Goal: Task Accomplishment & Management: Manage account settings

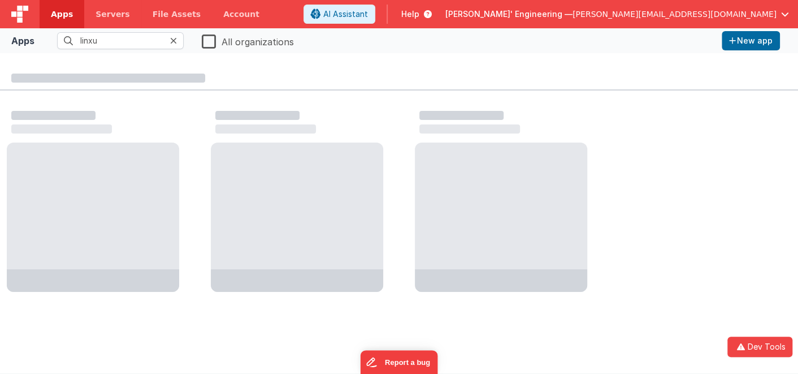
click at [176, 40] on icon at bounding box center [173, 40] width 7 height 9
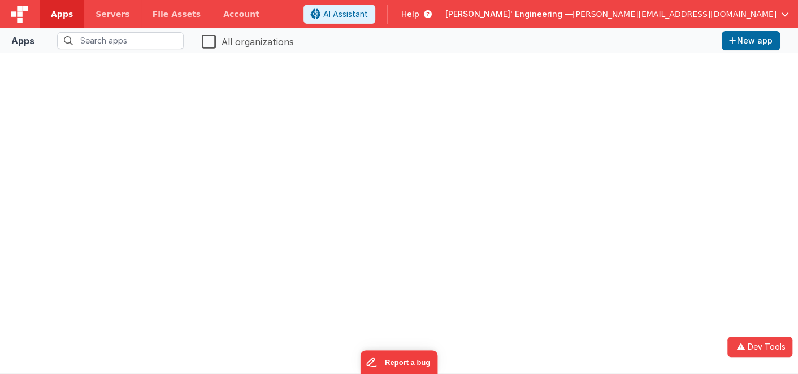
click at [53, 12] on span "Apps" at bounding box center [62, 13] width 22 height 11
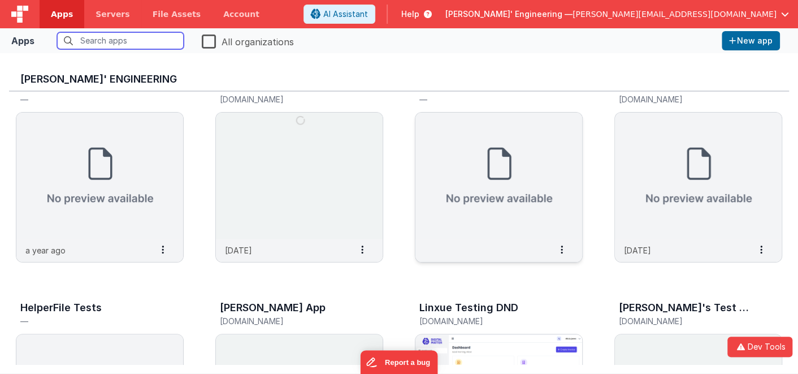
scroll to position [112, 0]
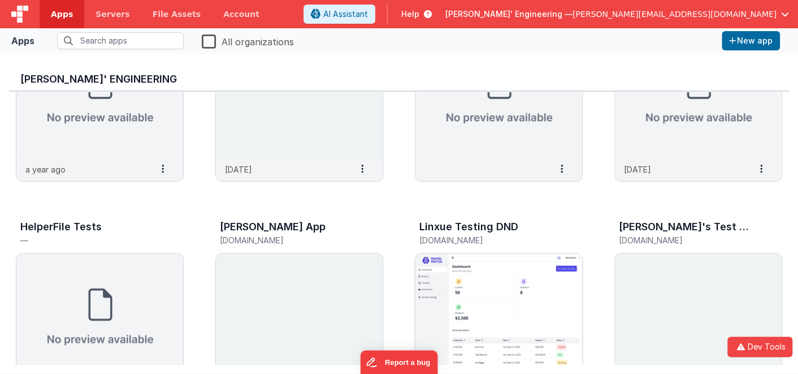
click at [523, 288] on img at bounding box center [498, 316] width 167 height 127
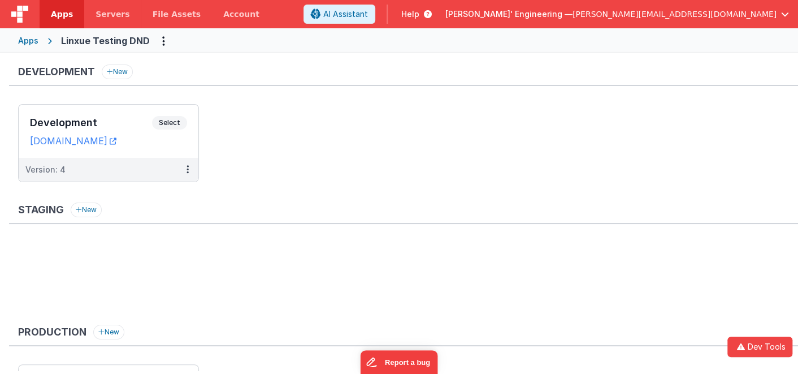
click at [93, 117] on h3 "Development" at bounding box center [91, 122] width 122 height 11
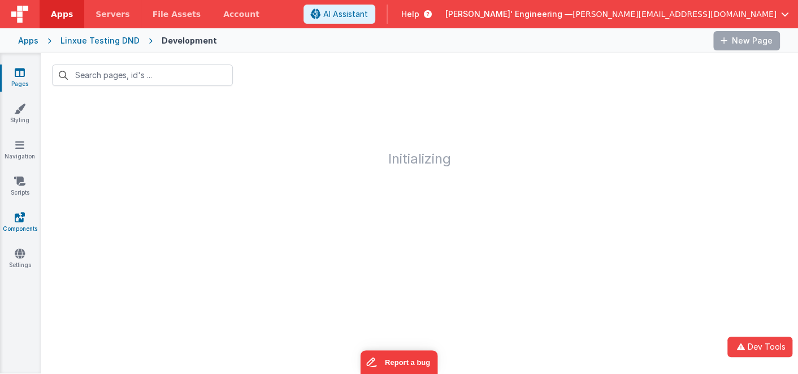
click at [22, 222] on icon at bounding box center [20, 216] width 10 height 11
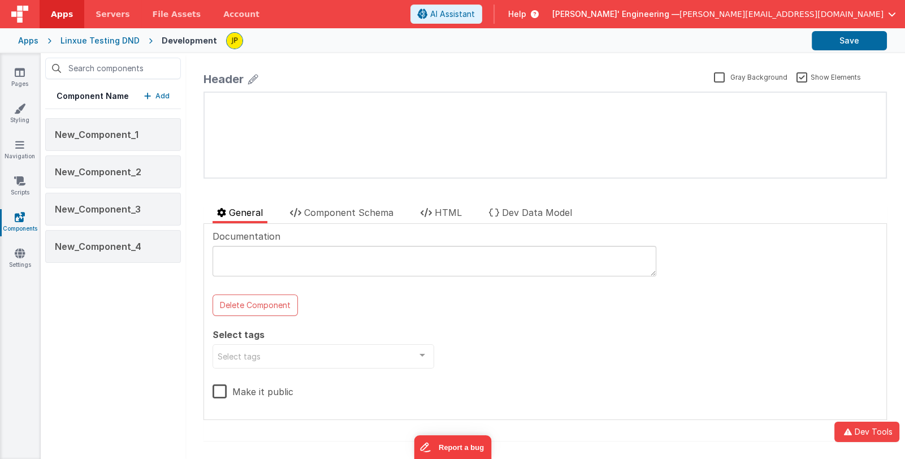
click at [92, 98] on h5 "Component Name" at bounding box center [93, 95] width 72 height 11
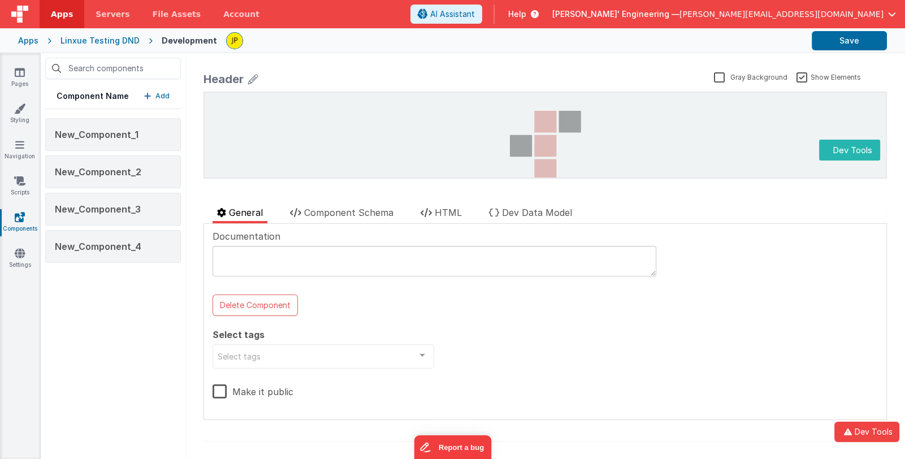
click at [158, 94] on p "Add" at bounding box center [162, 95] width 14 height 11
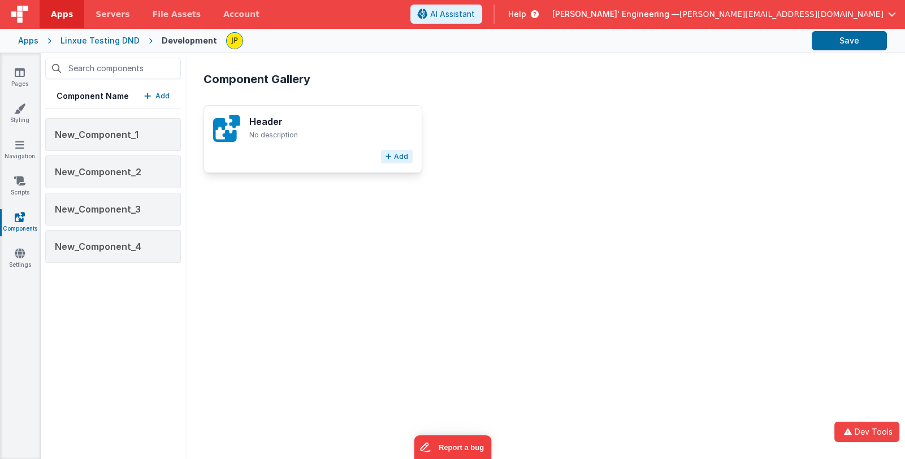
click at [396, 157] on button "Add" at bounding box center [397, 157] width 32 height 14
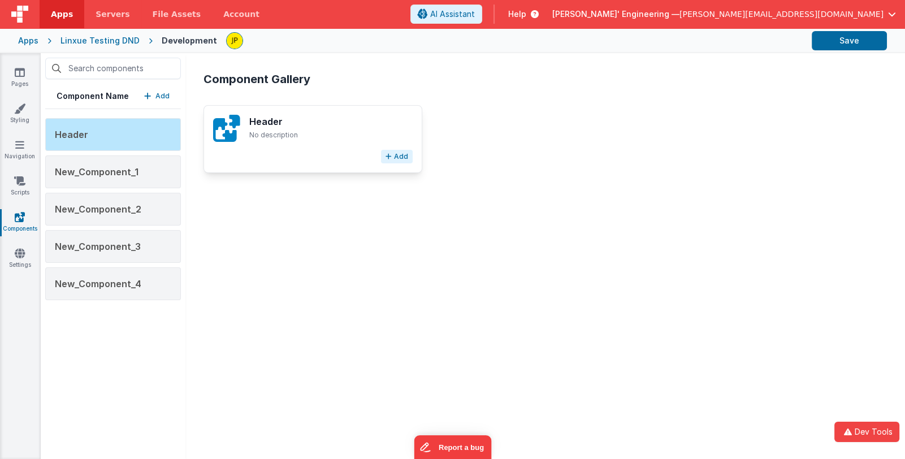
click at [399, 155] on button "Add" at bounding box center [397, 157] width 32 height 14
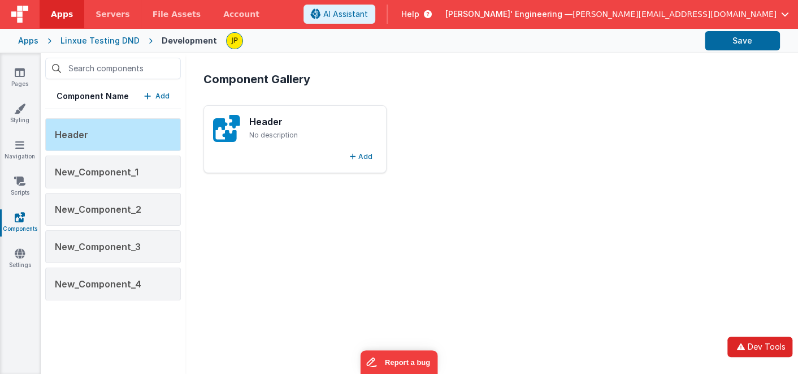
click at [747, 347] on icon "button" at bounding box center [741, 346] width 14 height 8
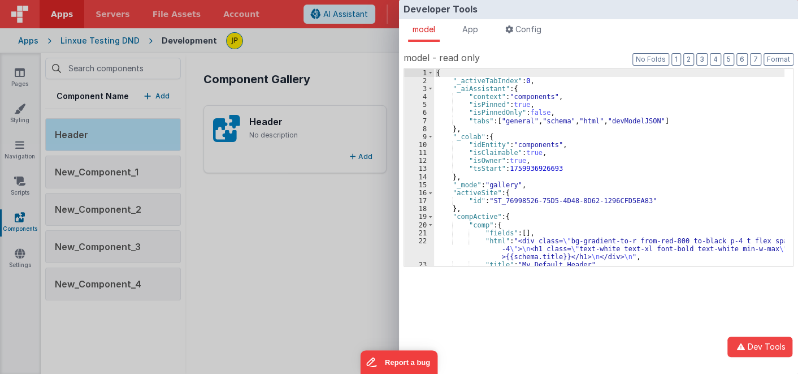
click at [505, 129] on div "{ "_activeTabIndex" : 0 , "_aiAssistant" : { "context" : "components" , "isPinn…" at bounding box center [609, 175] width 350 height 213
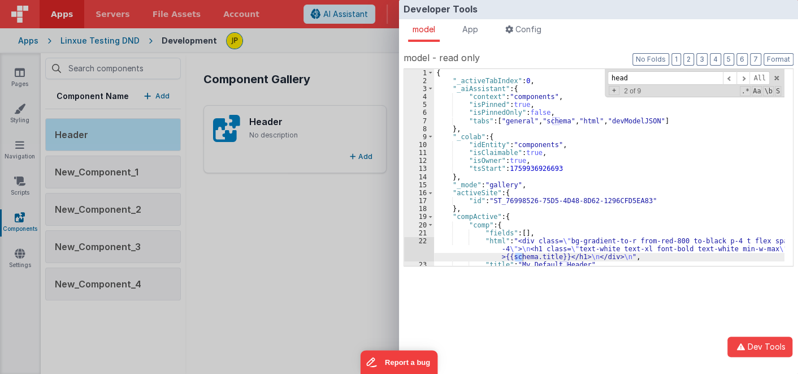
scroll to position [3, 0]
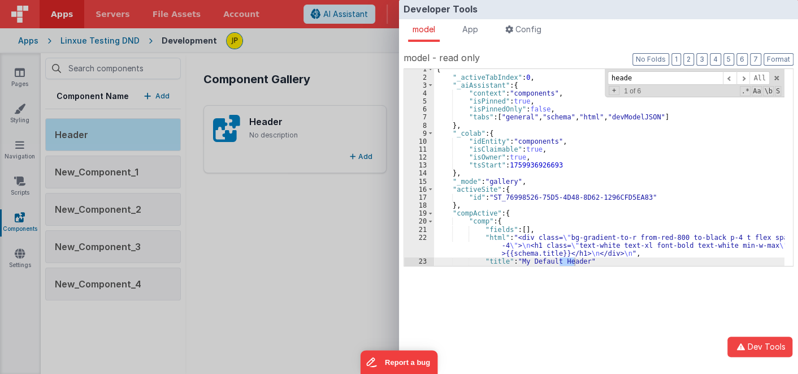
type input "header"
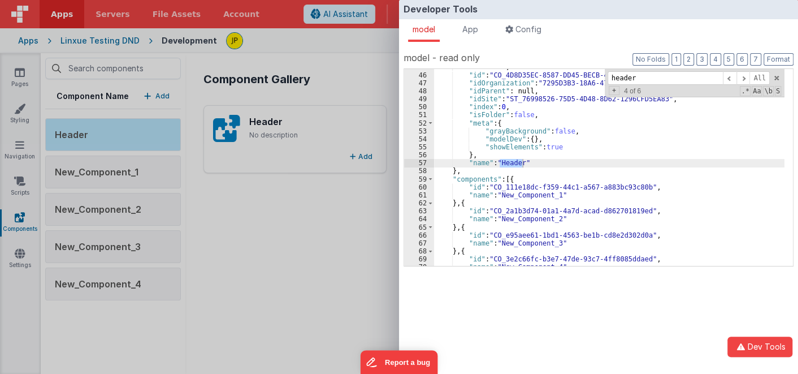
scroll to position [457, 0]
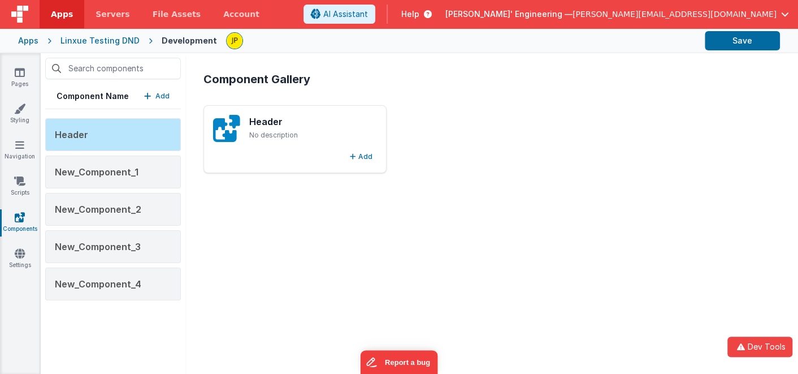
click at [291, 276] on div "Developer Tools model App Params Log (18) Misc Windows Config model - read only…" at bounding box center [399, 187] width 798 height 374
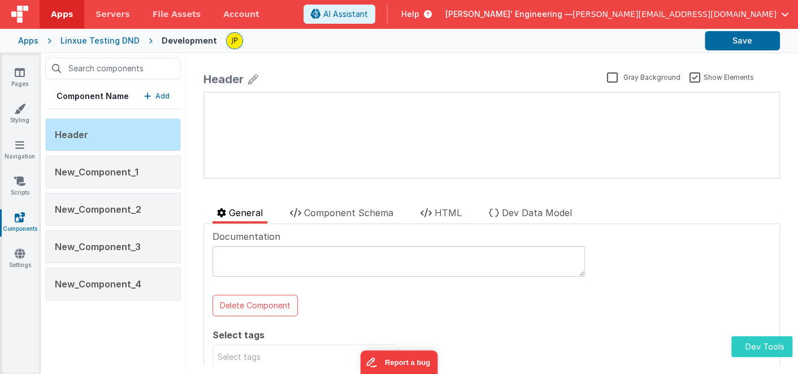
click at [757, 342] on button "Dev Tools" at bounding box center [761, 346] width 61 height 21
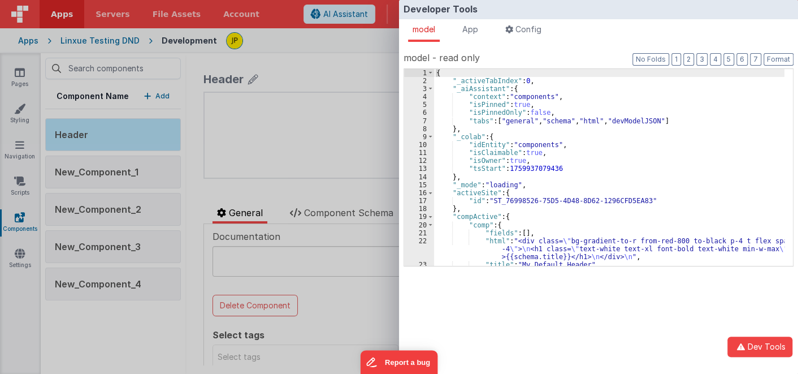
scroll to position [67, 0]
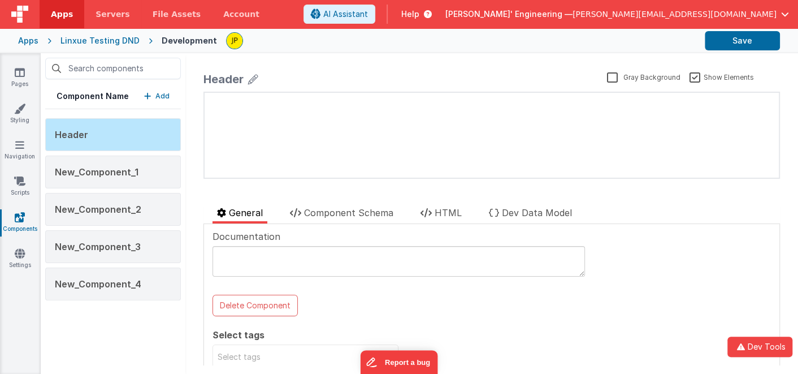
click at [379, 196] on div "Developer Tools model App Params Log (1) Misc Windows Config model - read only …" at bounding box center [399, 187] width 798 height 374
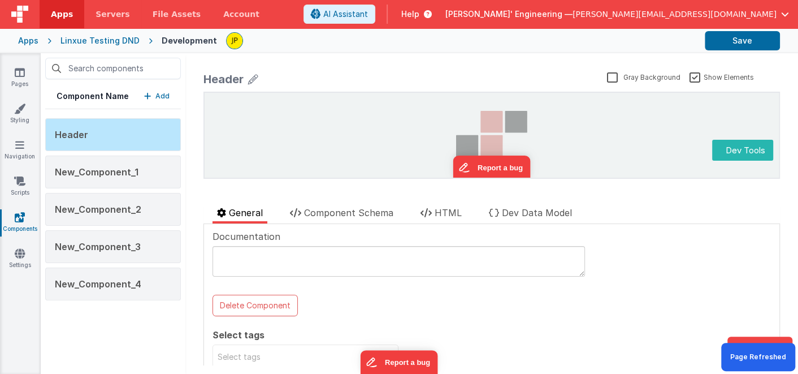
click at [159, 98] on p "Add" at bounding box center [162, 95] width 14 height 11
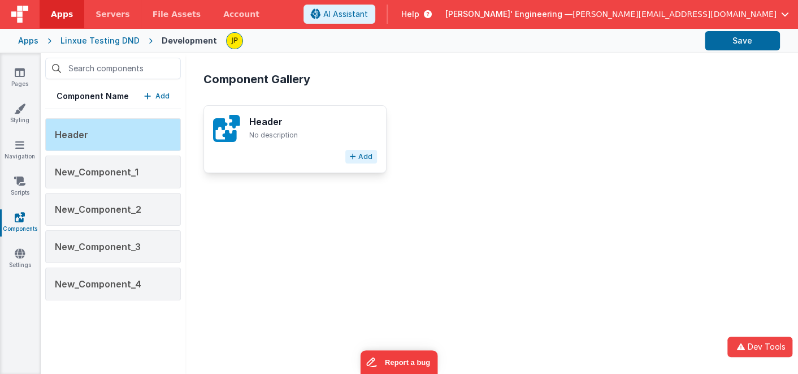
click at [363, 156] on button "Add" at bounding box center [361, 157] width 32 height 14
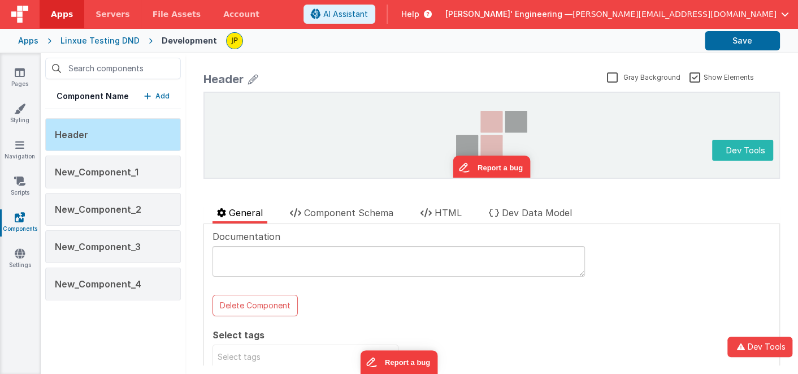
click at [160, 96] on p "Add" at bounding box center [162, 95] width 14 height 11
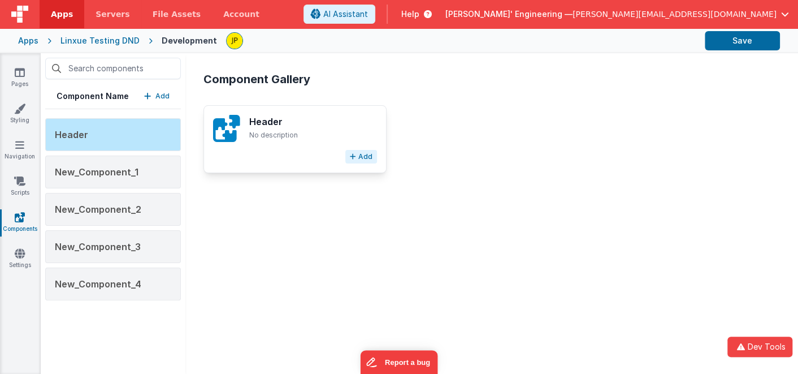
click at [361, 155] on button "Add" at bounding box center [361, 157] width 32 height 14
click at [370, 244] on div "Component Gallery Header No description Add" at bounding box center [491, 213] width 595 height 302
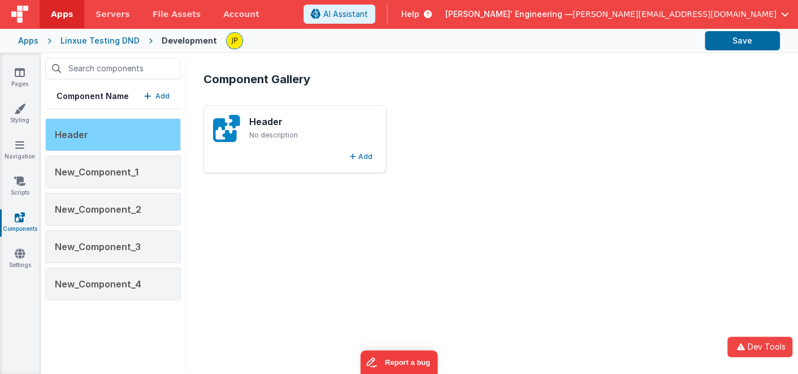
click at [127, 127] on div "Header" at bounding box center [113, 134] width 136 height 33
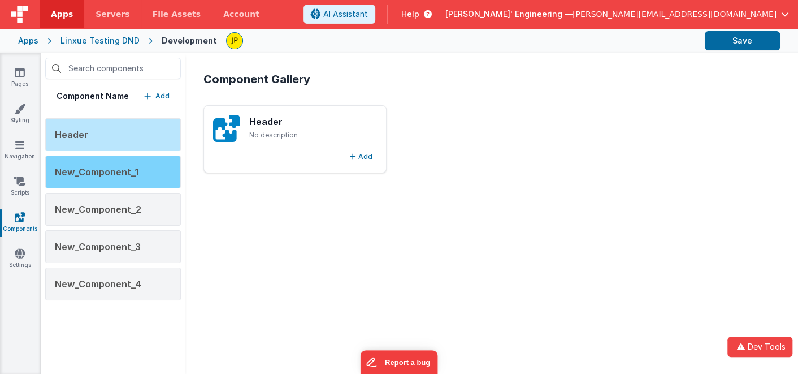
click at [122, 164] on div "New_Component_1" at bounding box center [113, 171] width 136 height 33
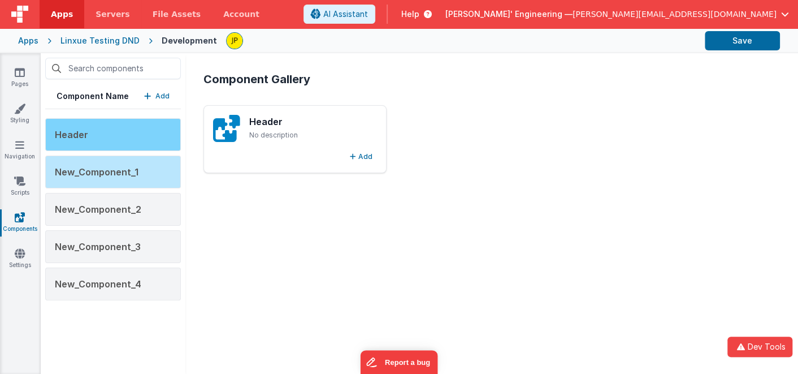
click at [120, 141] on div "Header" at bounding box center [113, 134] width 136 height 33
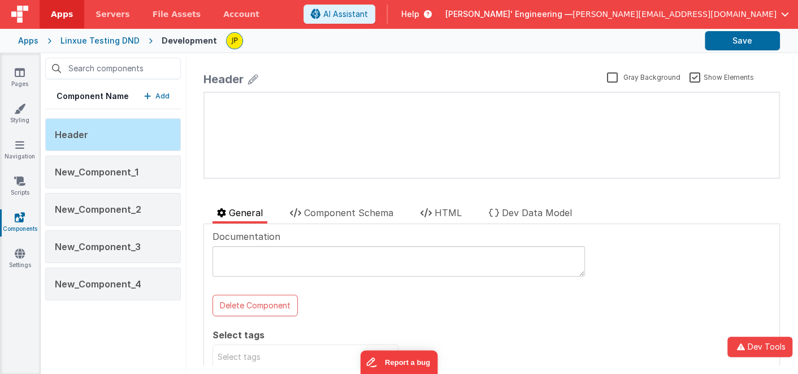
click at [156, 94] on p "Add" at bounding box center [162, 95] width 14 height 11
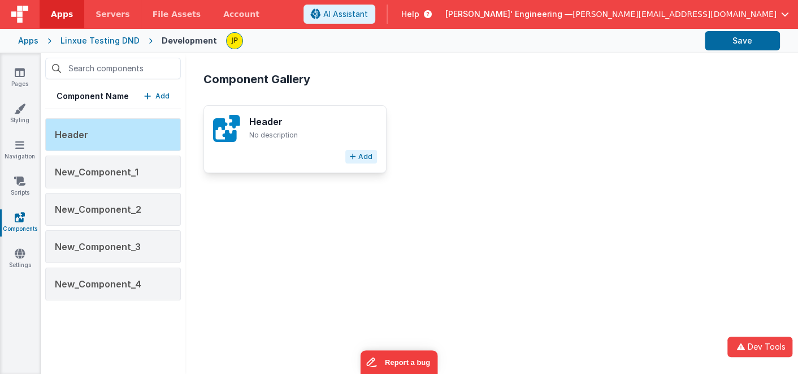
click at [359, 157] on button "Add" at bounding box center [361, 157] width 32 height 14
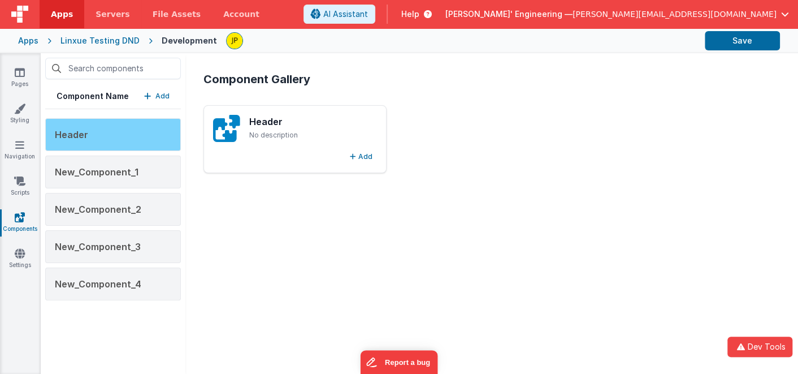
click at [143, 132] on div "Header" at bounding box center [113, 134] width 136 height 33
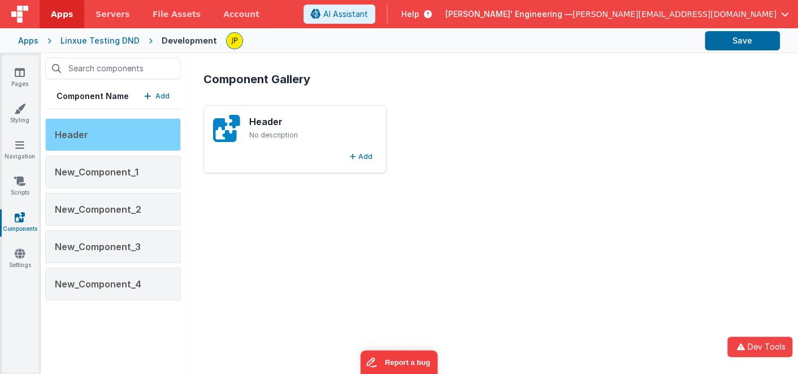
click at [109, 132] on div "Header" at bounding box center [113, 134] width 136 height 33
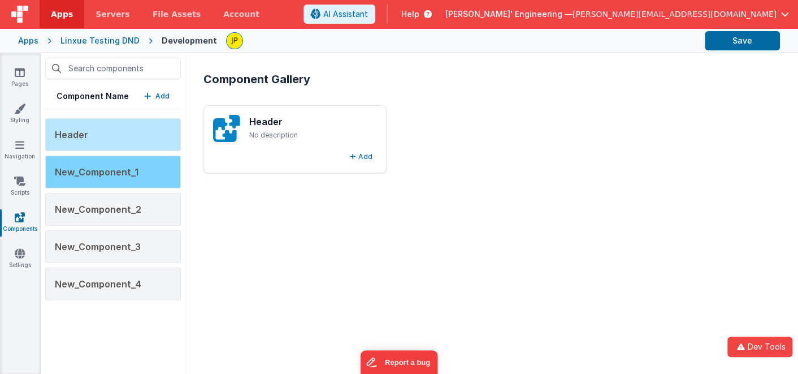
click at [122, 171] on span "New_Component_1" at bounding box center [97, 171] width 84 height 11
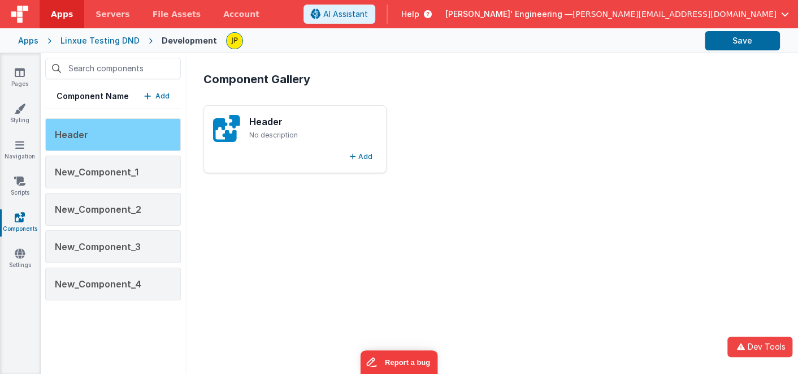
click at [122, 140] on div "Header" at bounding box center [113, 134] width 136 height 33
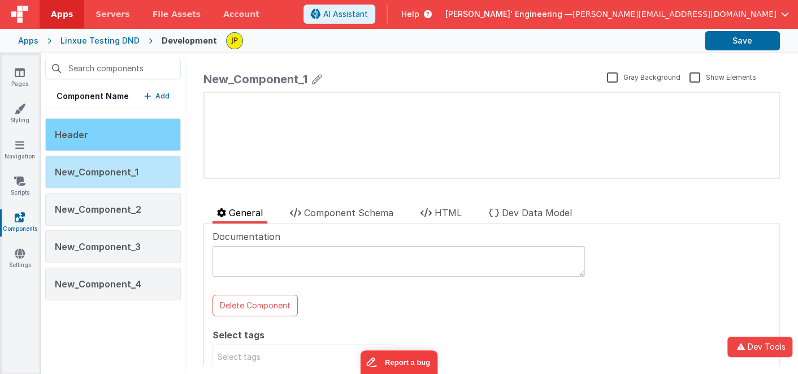
click at [86, 135] on span "Header" at bounding box center [71, 134] width 33 height 11
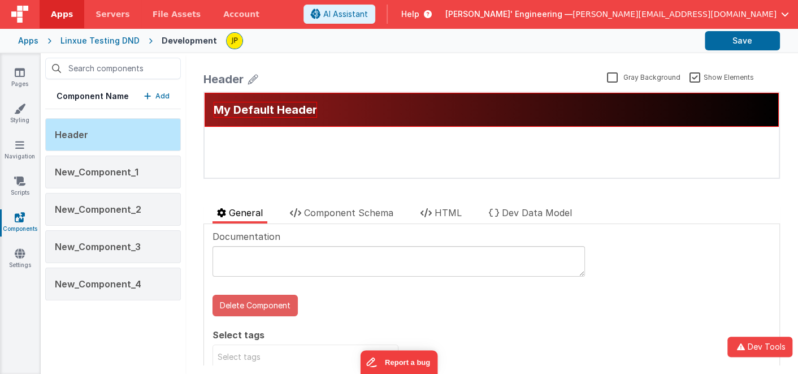
click at [277, 303] on button "Delete Component" at bounding box center [255, 304] width 85 height 21
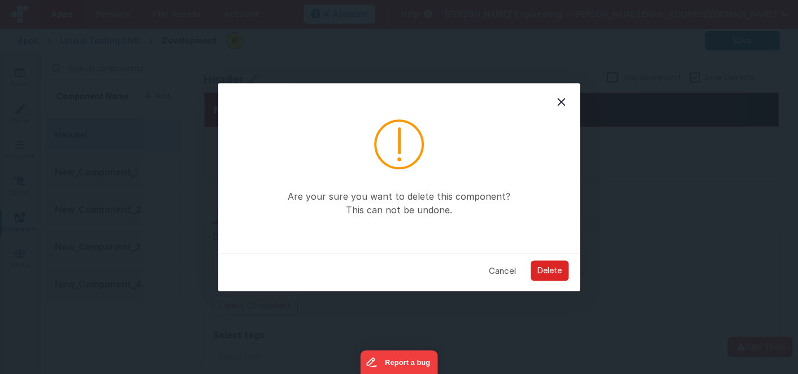
click at [553, 275] on button "Delete" at bounding box center [550, 271] width 38 height 20
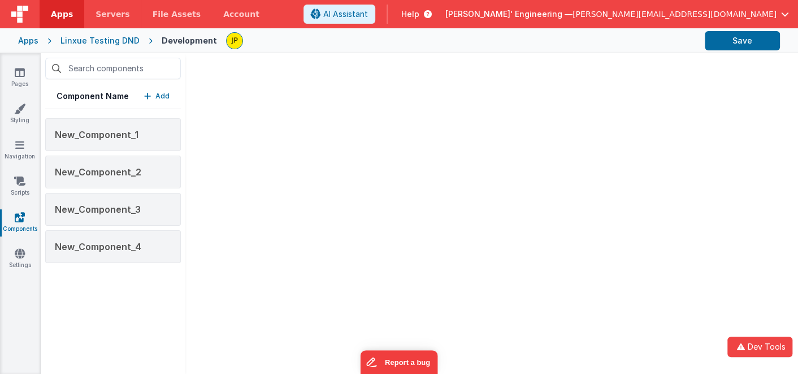
click at [153, 94] on button "Add" at bounding box center [156, 95] width 25 height 11
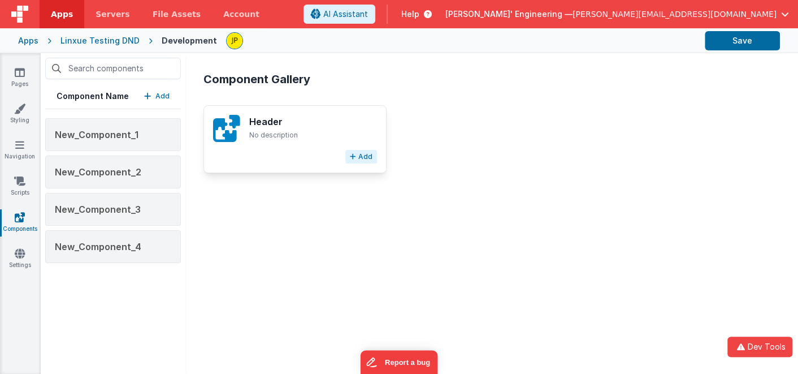
click at [362, 155] on button "Add" at bounding box center [361, 157] width 32 height 14
click at [365, 224] on div "Component Gallery Header No description Add" at bounding box center [491, 213] width 595 height 302
click at [362, 157] on button "Add" at bounding box center [361, 157] width 32 height 14
click at [339, 123] on h3 "Header" at bounding box center [310, 122] width 123 height 14
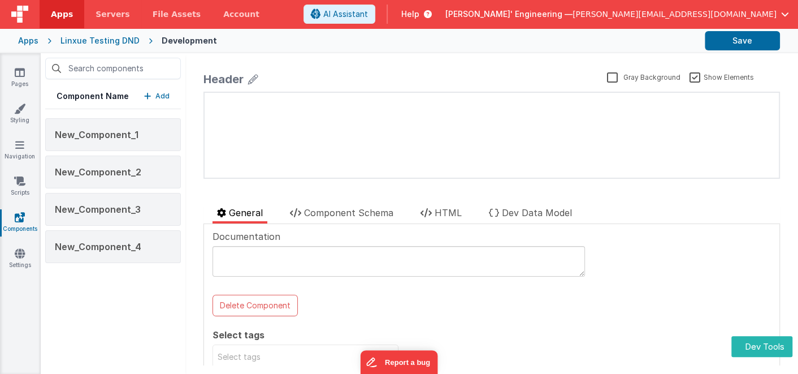
click at [161, 94] on p "Add" at bounding box center [162, 95] width 14 height 11
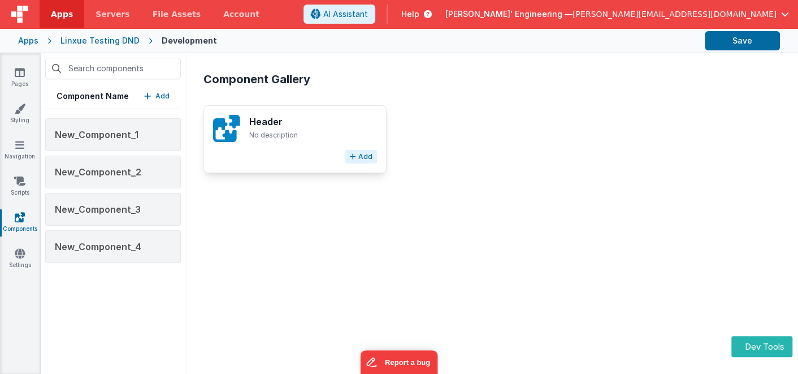
click at [365, 157] on button "Add" at bounding box center [361, 157] width 32 height 14
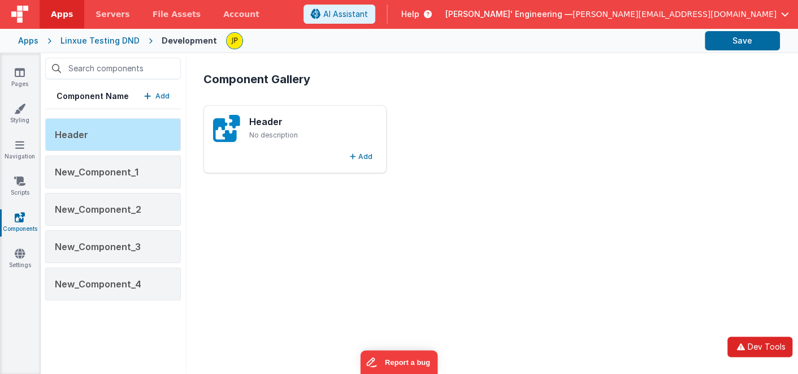
click at [780, 345] on button "Dev Tools" at bounding box center [759, 346] width 65 height 20
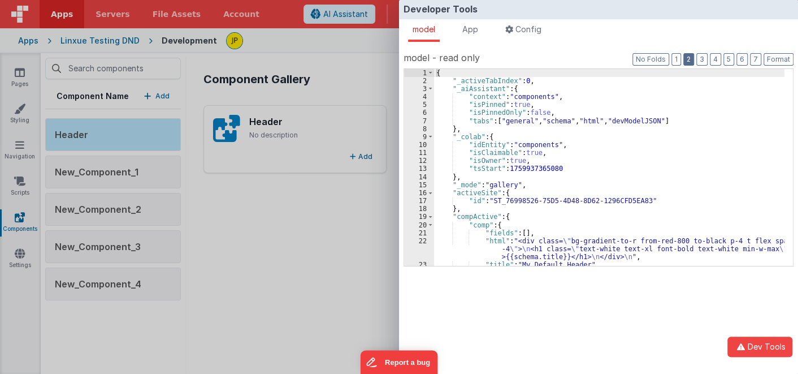
click at [692, 62] on button "2" at bounding box center [688, 59] width 11 height 12
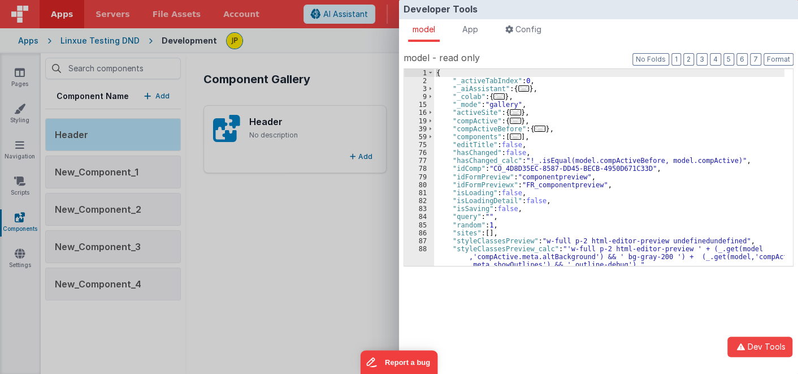
click at [510, 137] on span "..." at bounding box center [515, 136] width 11 height 6
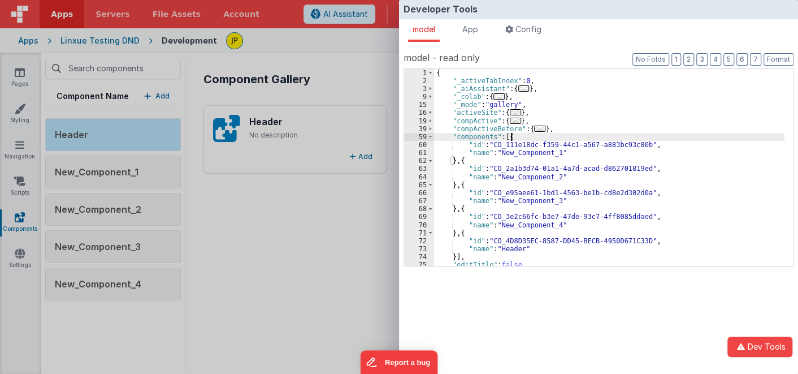
click at [515, 135] on div "{ "_activeTabIndex" : 0 , "_aiAssistant" : { ... } , "_colab" : { ... } , "_mod…" at bounding box center [609, 175] width 350 height 213
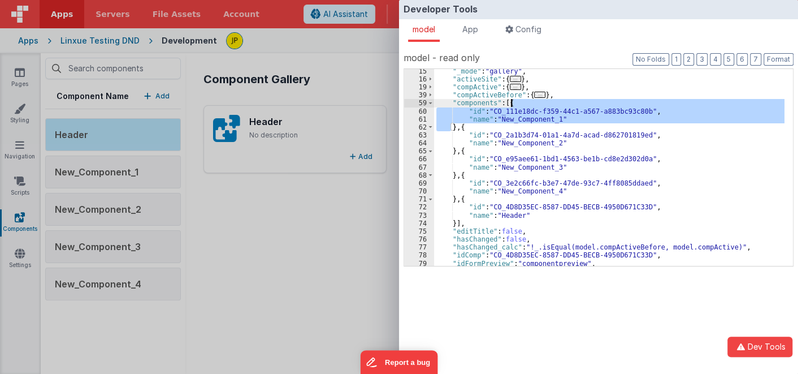
scroll to position [33, 0]
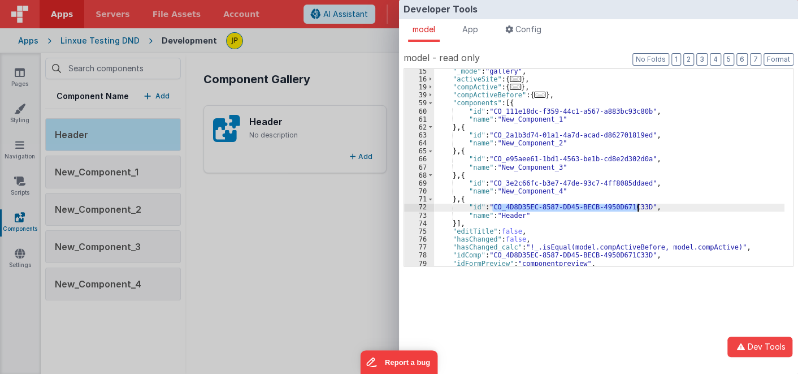
drag, startPoint x: 494, startPoint y: 205, endPoint x: 638, endPoint y: 204, distance: 143.6
click at [638, 204] on div ""_mode" : "gallery" , "activeSite" : { ... } , "compActive" : { ... } , "compAc…" at bounding box center [609, 173] width 350 height 213
click at [609, 166] on div ""_mode" : "gallery" , "activeSite" : { ... } , "compActive" : { ... } , "compAc…" at bounding box center [609, 173] width 350 height 213
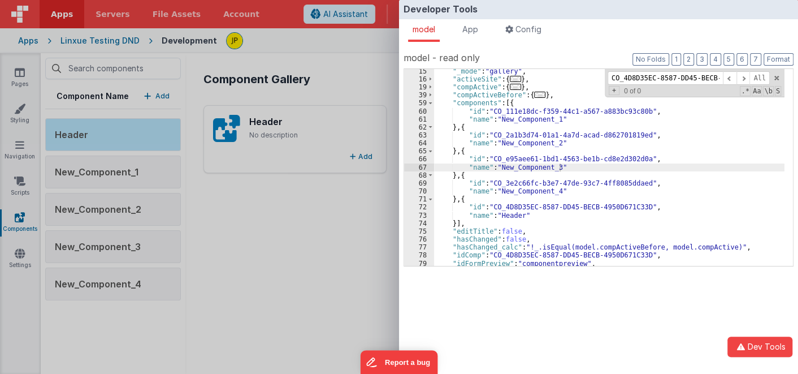
scroll to position [0, 37]
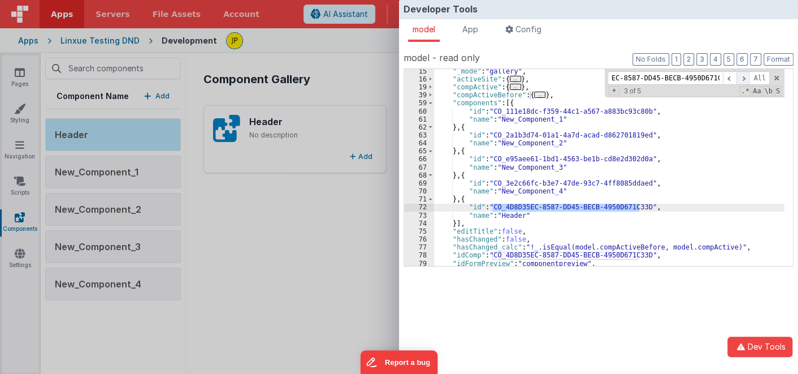
type input "CO_4D8D35EC-8587-DD45-BECB-4950D671C33D"
click at [743, 78] on span at bounding box center [743, 78] width 14 height 14
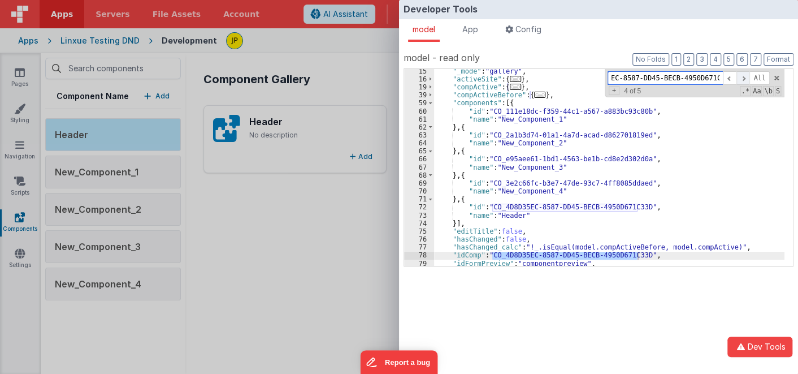
click at [743, 79] on span at bounding box center [743, 78] width 14 height 14
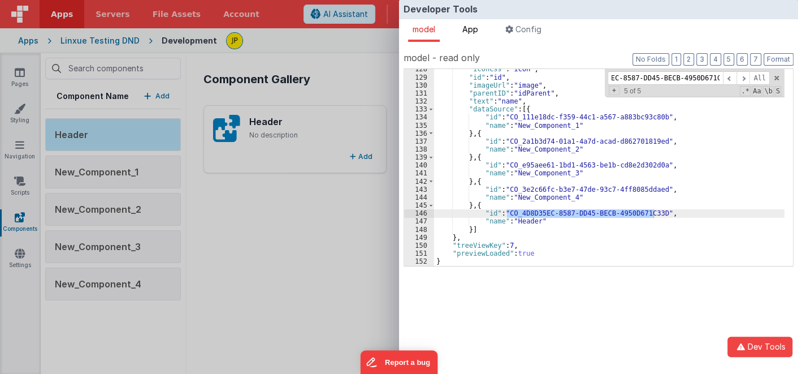
scroll to position [0, 0]
click at [478, 30] on span "App" at bounding box center [470, 29] width 16 height 10
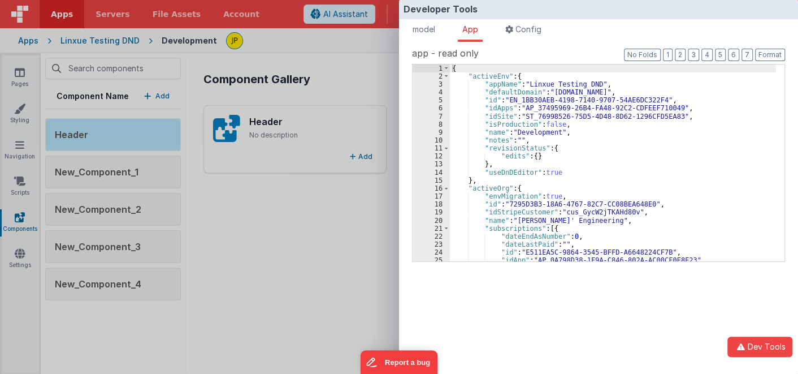
click at [585, 135] on div "{ "activeEnv" : { "appName" : "Linxue Testing DND" , "defaultDomain" : "linxuet…" at bounding box center [613, 170] width 326 height 213
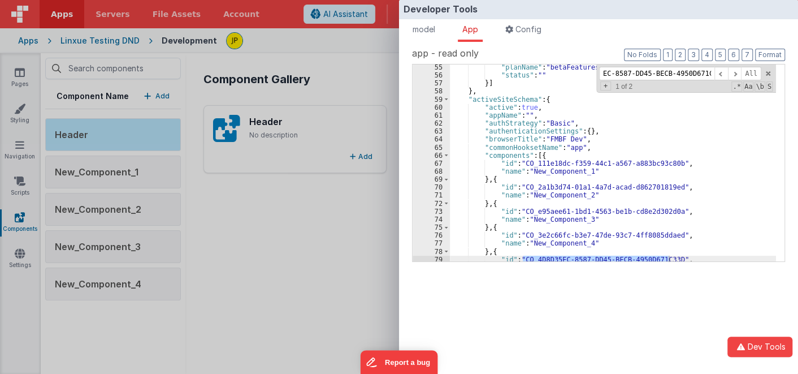
scroll to position [36, 0]
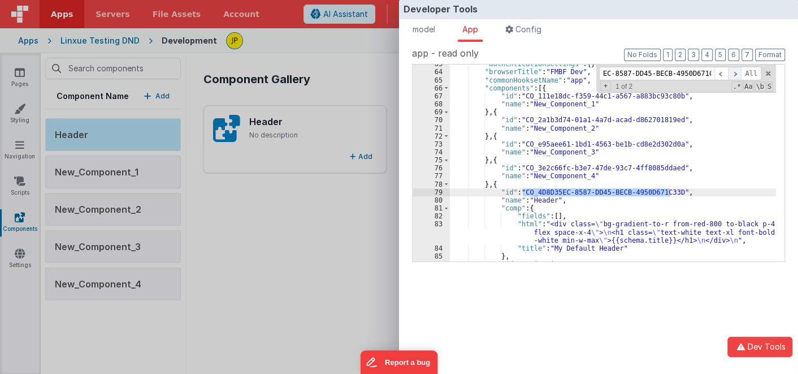
type input "CO_4D8D35EC-8587-DD45-BECB-4950D671C33D"
click at [735, 74] on span at bounding box center [735, 74] width 14 height 14
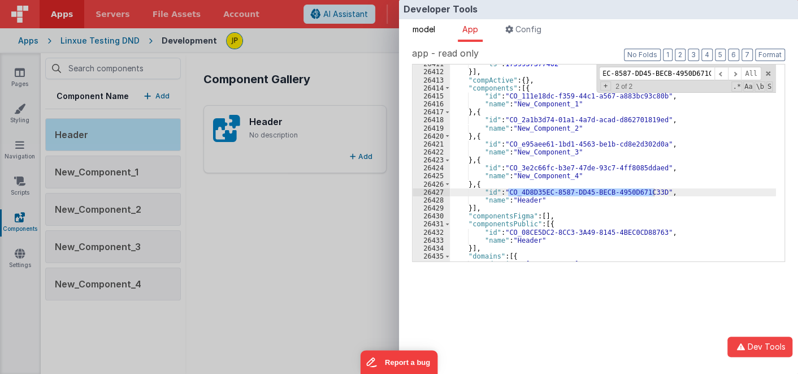
scroll to position [0, 0]
click at [427, 35] on li "model" at bounding box center [424, 30] width 32 height 23
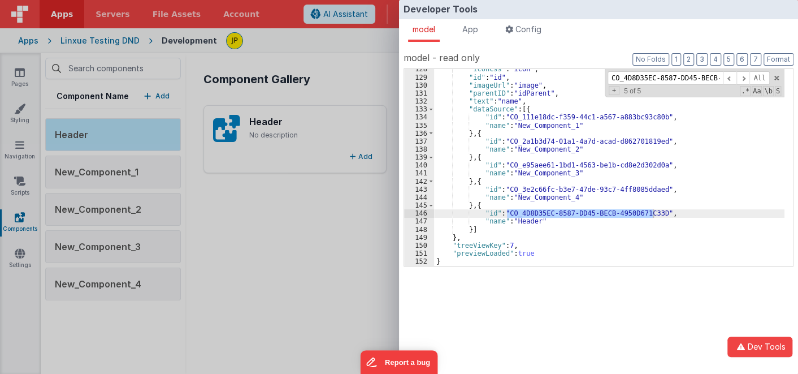
click at [318, 264] on div "Developer Tools model App Params Log (4) Misc Windows Config model - read only …" at bounding box center [399, 187] width 798 height 374
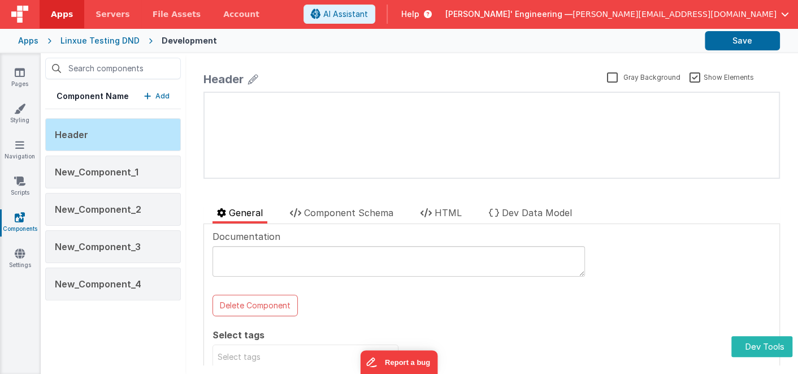
click at [155, 98] on p "Add" at bounding box center [162, 95] width 14 height 11
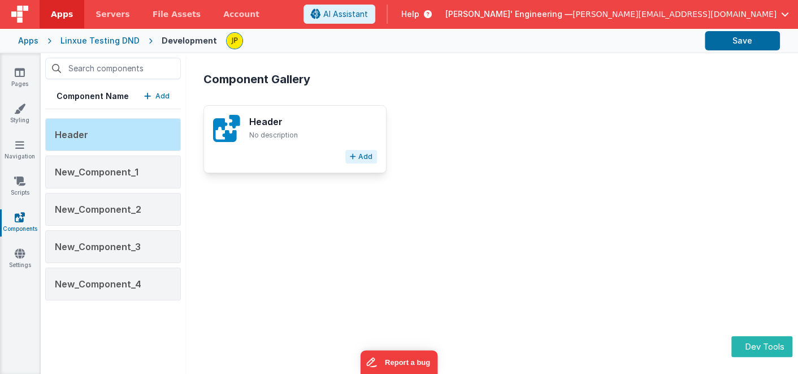
click at [356, 155] on button "Add" at bounding box center [361, 157] width 32 height 14
click at [761, 340] on button "Dev Tools" at bounding box center [759, 346] width 65 height 20
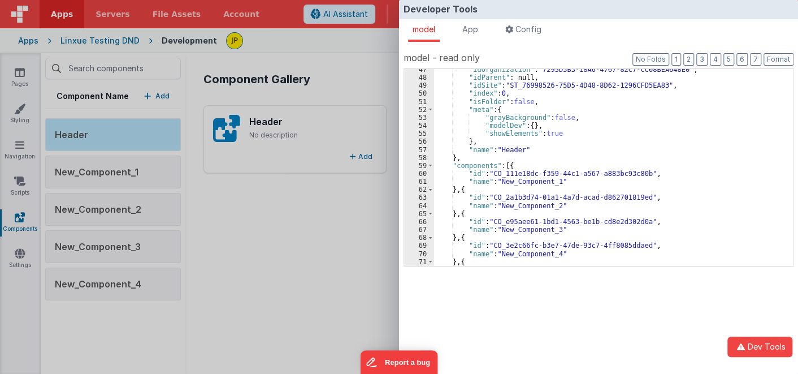
scroll to position [471, 0]
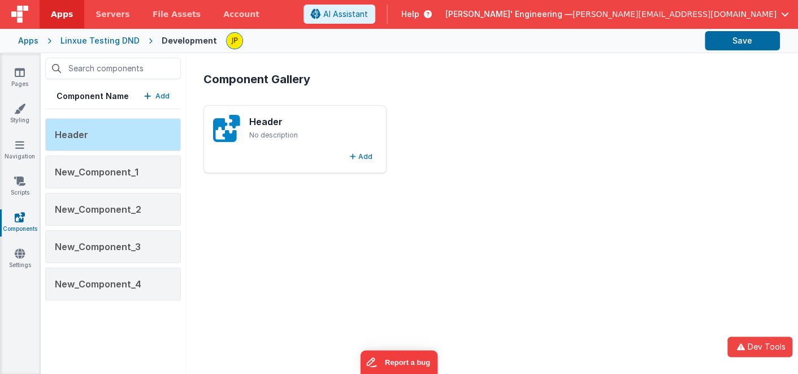
click at [326, 262] on div "Developer Tools model App Params Log (4) Misc Windows Config model - read only …" at bounding box center [399, 187] width 798 height 374
click at [760, 346] on button "Dev Tools" at bounding box center [759, 346] width 65 height 20
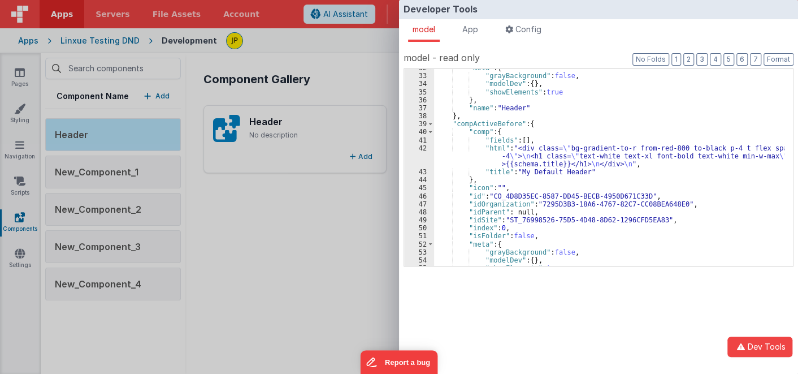
scroll to position [302, 0]
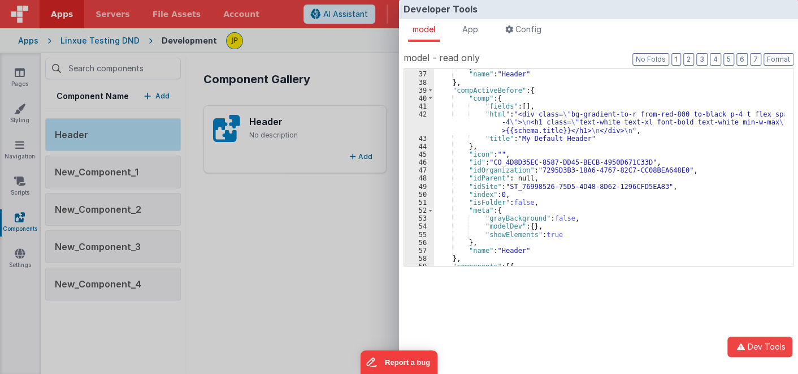
click at [556, 177] on div "} , "name" : "Header" } , "compActiveBefore" : { "comp" : { "fields" : [ ] , "h…" at bounding box center [609, 168] width 350 height 213
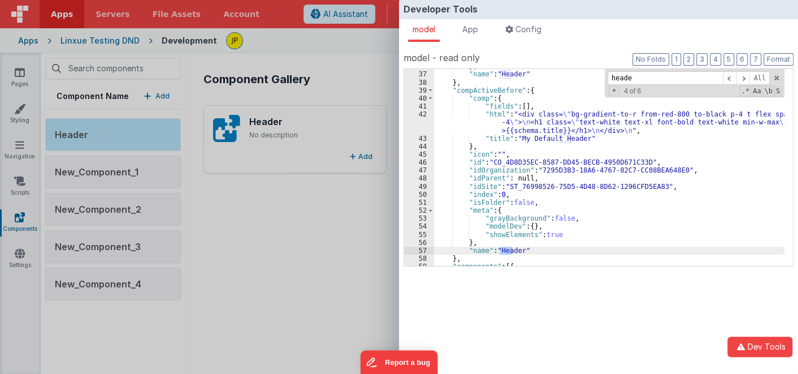
type input "header"
click at [287, 222] on div "Developer Tools model App Params Log (5) Misc Windows Config model - read only …" at bounding box center [399, 187] width 798 height 374
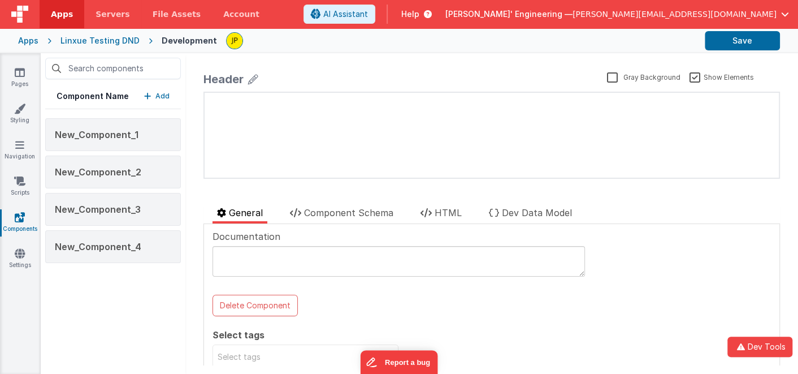
click at [573, 11] on span "[PERSON_NAME]' Engineering —" at bounding box center [508, 13] width 127 height 11
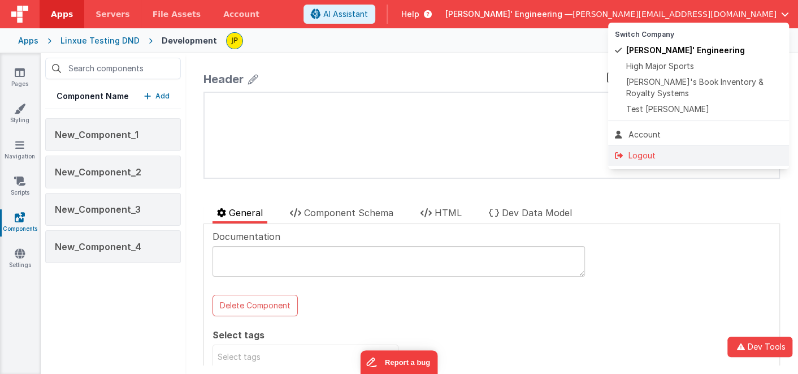
click at [663, 154] on div "Logout" at bounding box center [698, 155] width 167 height 11
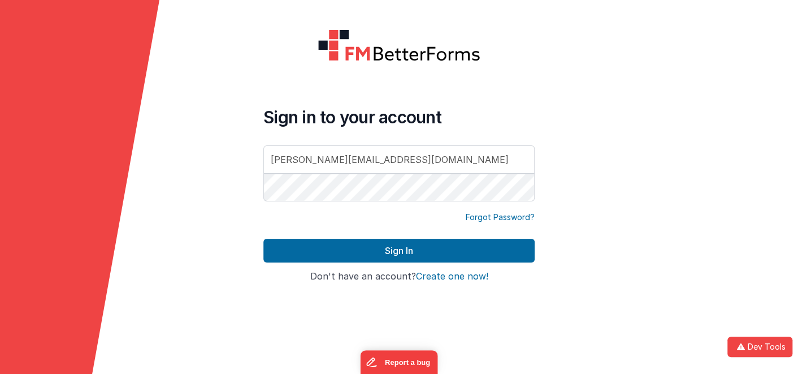
click at [404, 161] on input "[PERSON_NAME][EMAIL_ADDRESS][DOMAIN_NAME]" at bounding box center [398, 159] width 271 height 28
type input "[EMAIL_ADDRESS][DOMAIN_NAME]"
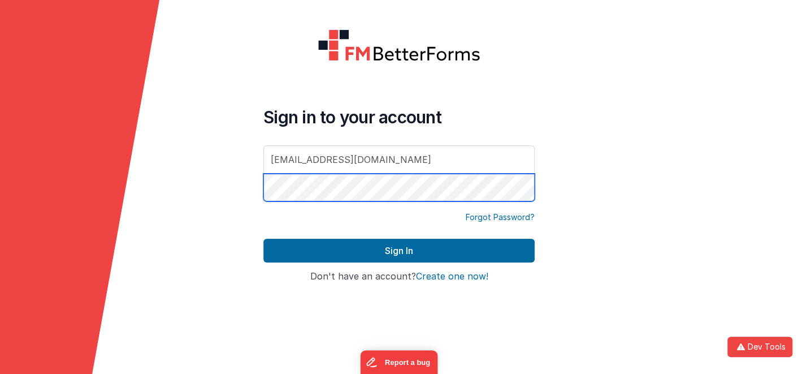
click at [232, 193] on form "Sign in to your account [EMAIL_ADDRESS][DOMAIN_NAME] Forgot Password? Sign In S…" at bounding box center [399, 187] width 798 height 374
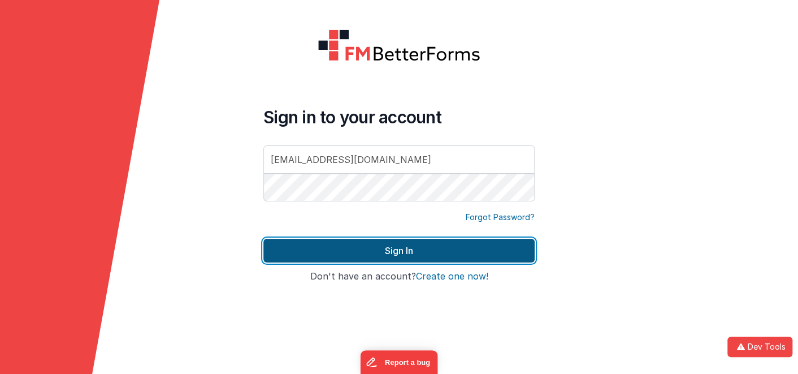
click at [381, 253] on button "Sign In" at bounding box center [398, 250] width 271 height 24
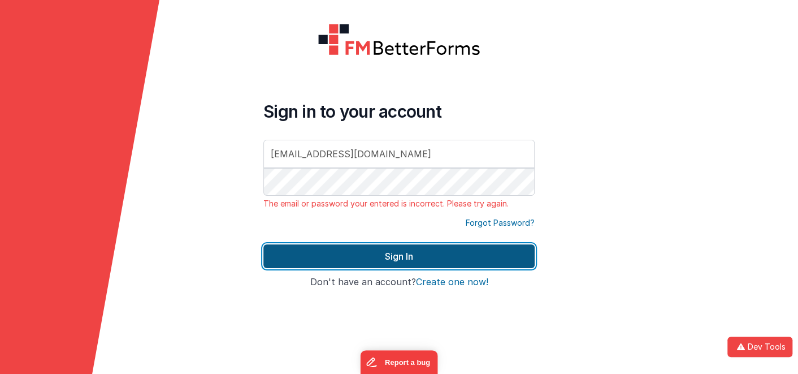
click at [340, 245] on button "Sign In" at bounding box center [398, 256] width 271 height 24
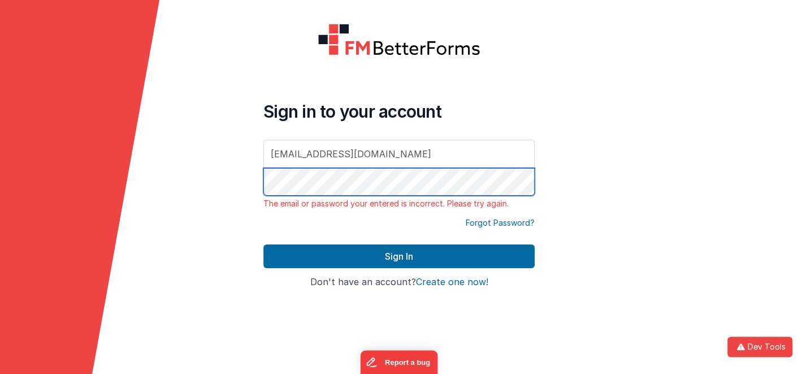
click at [243, 180] on form "Sign in to your account [EMAIL_ADDRESS][DOMAIN_NAME] The email or password your…" at bounding box center [399, 187] width 798 height 374
click at [263, 244] on button "Sign In" at bounding box center [398, 256] width 271 height 24
click at [255, 183] on div "Sign in to your account [EMAIL_ADDRESS][DOMAIN_NAME] The email or password your…" at bounding box center [398, 186] width 289 height 345
click at [263, 244] on button "Sign In" at bounding box center [398, 256] width 271 height 24
